Goal: Information Seeking & Learning: Learn about a topic

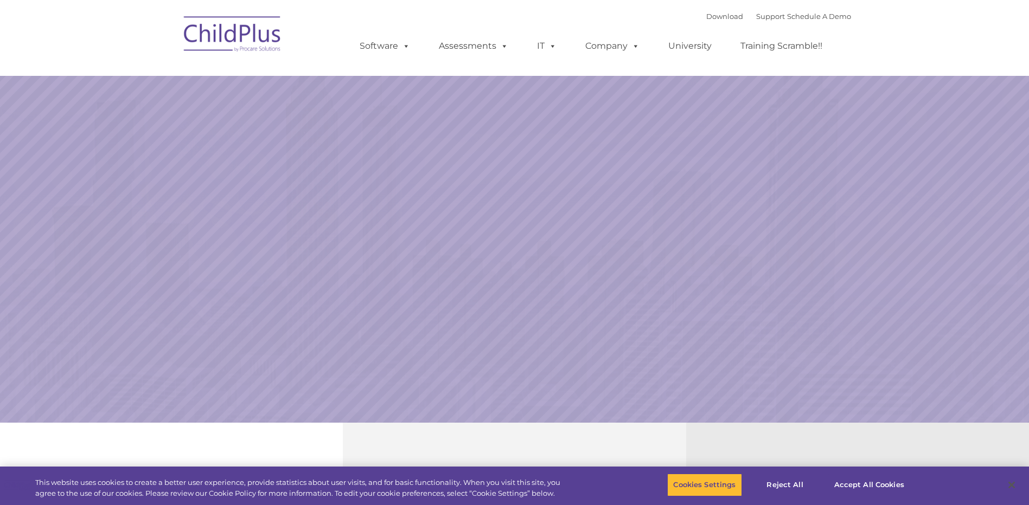
select select "MEDIUM"
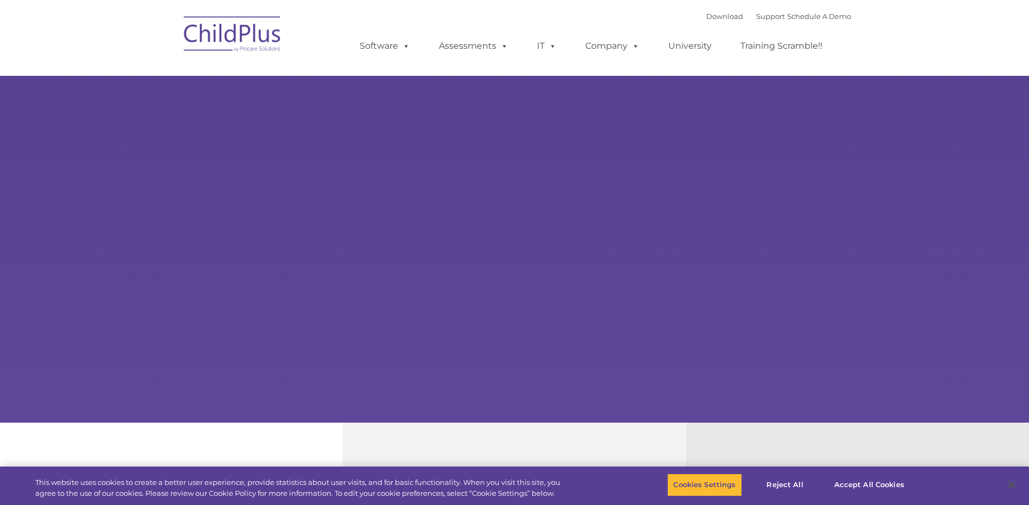
select select "MEDIUM"
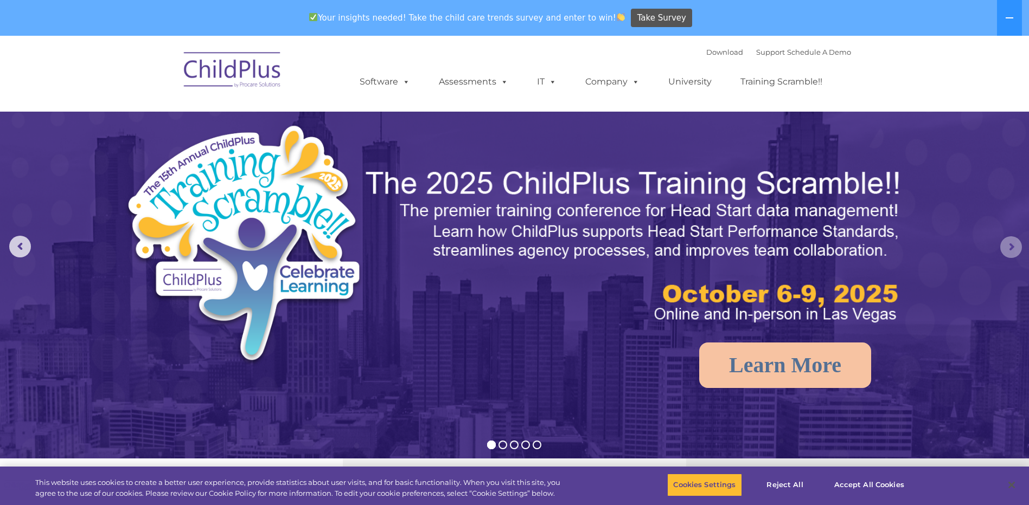
click at [1009, 252] on rs-arrow at bounding box center [1011, 247] width 22 height 22
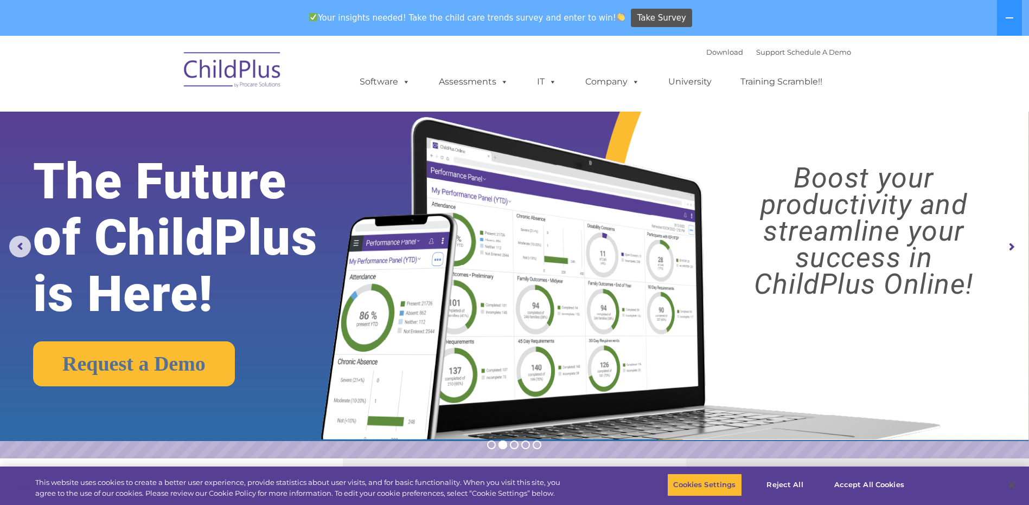
click at [1009, 252] on rs-arrow at bounding box center [1011, 247] width 22 height 22
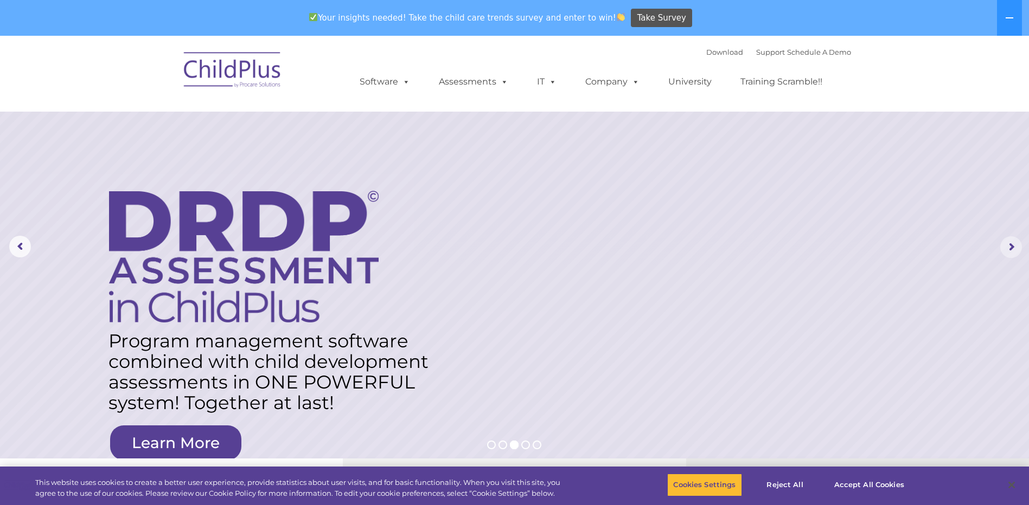
click at [1009, 252] on rs-arrow at bounding box center [1011, 247] width 22 height 22
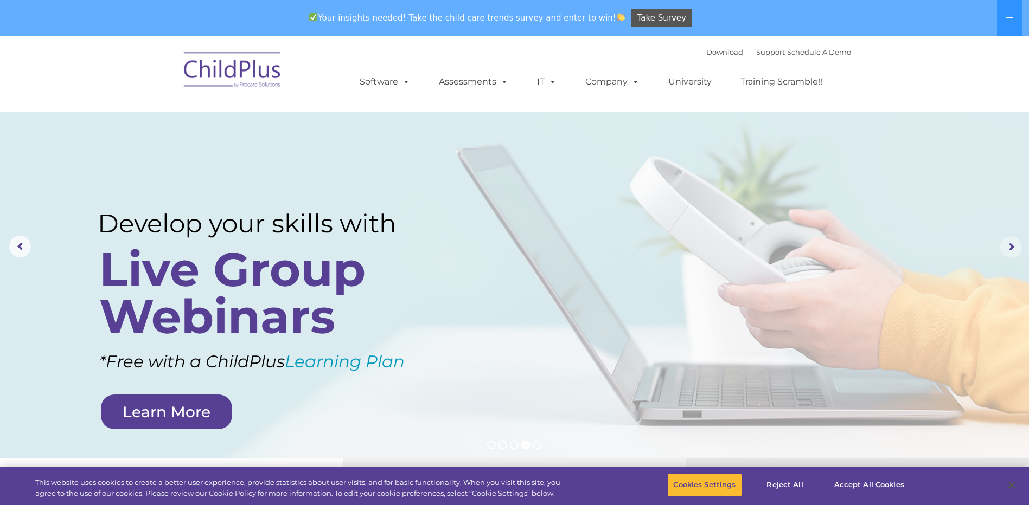
click at [1009, 252] on rs-arrow at bounding box center [1011, 247] width 22 height 22
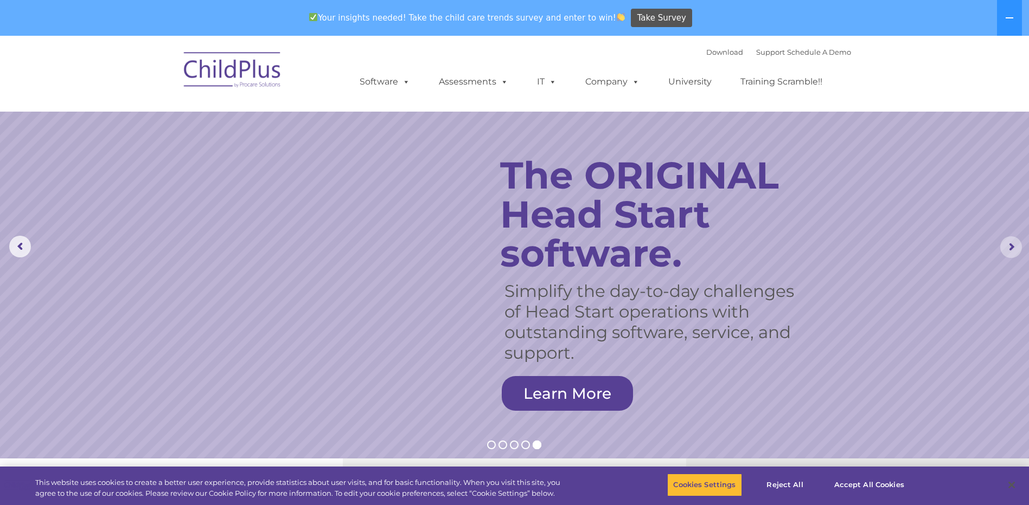
click at [1009, 252] on rs-arrow at bounding box center [1011, 247] width 22 height 22
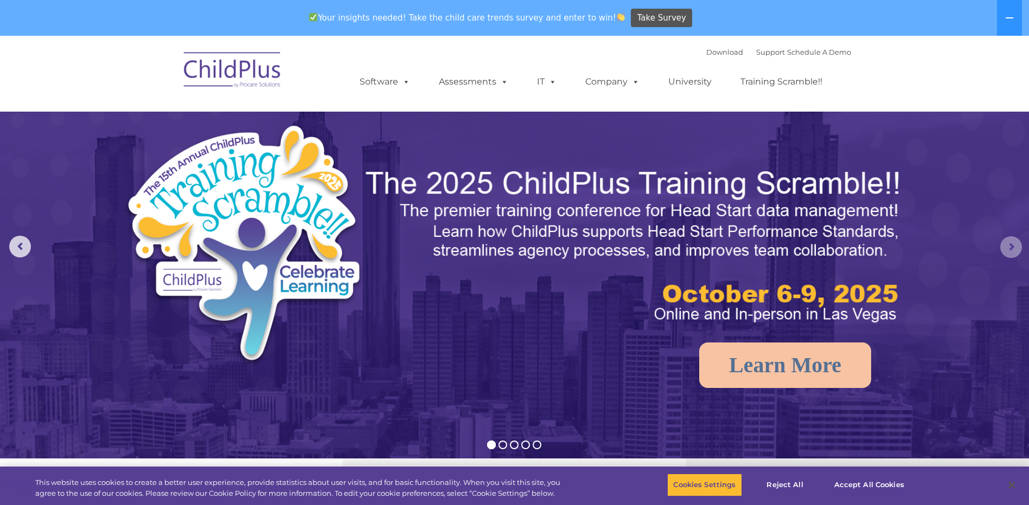
click at [1009, 252] on rs-arrow at bounding box center [1011, 247] width 22 height 22
